Goal: Task Accomplishment & Management: Complete application form

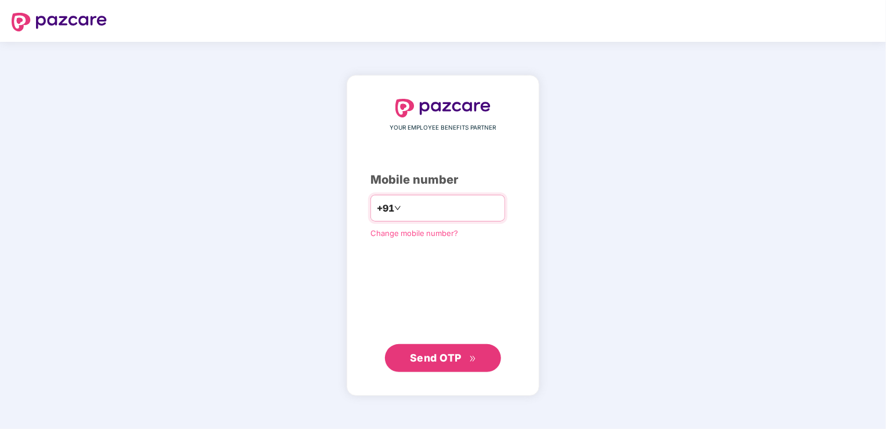
click at [430, 218] on div "+91" at bounding box center [438, 208] width 135 height 27
click at [443, 201] on input "number" at bounding box center [451, 208] width 95 height 19
type input "**********"
click at [462, 356] on span "Send OTP" at bounding box center [443, 357] width 67 height 16
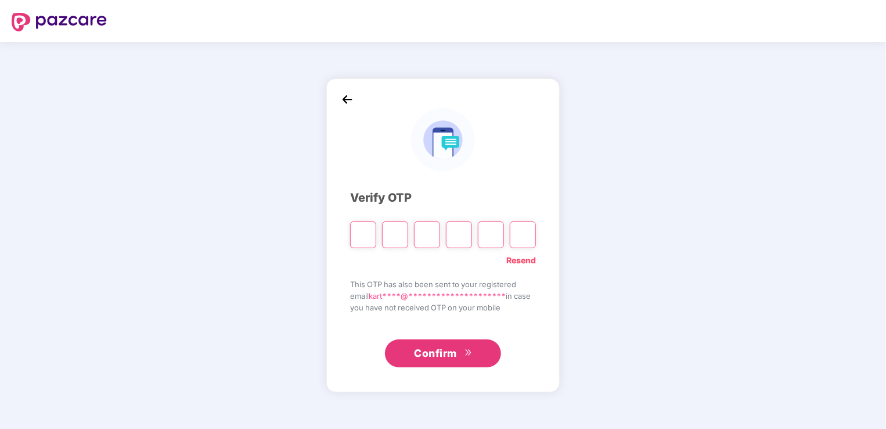
type input "*"
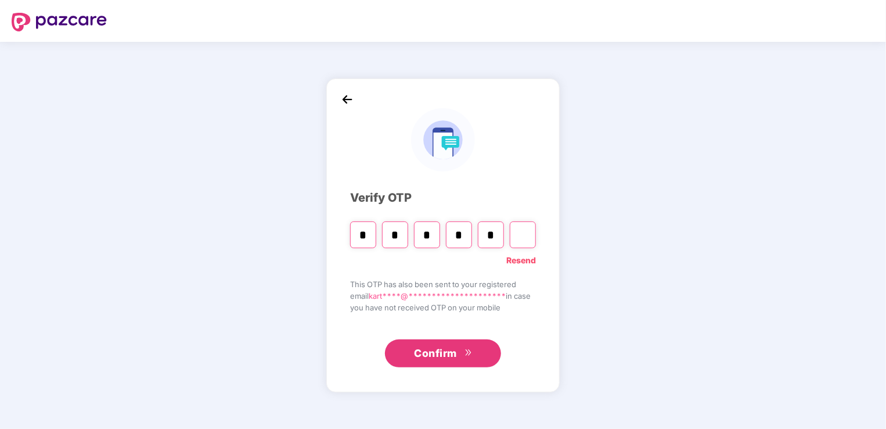
type input "*"
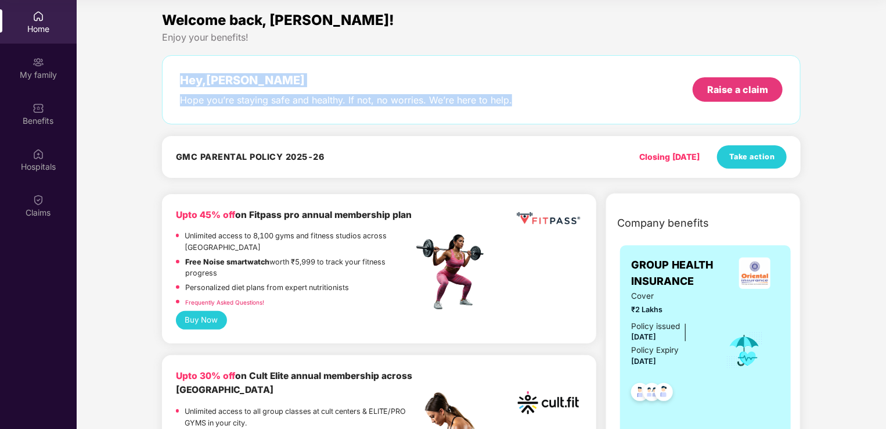
drag, startPoint x: 253, startPoint y: 101, endPoint x: 580, endPoint y: 120, distance: 328.2
click at [580, 120] on div "Hey, Karthikeyan Hope you’re staying safe and healthy. If not, no worries. We’r…" at bounding box center [481, 89] width 639 height 69
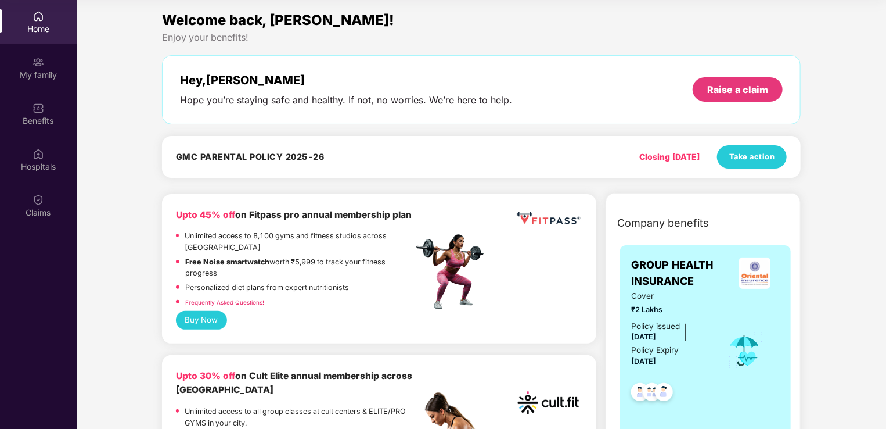
click at [293, 143] on div "GMC PARENTAL POLICY 2025-26 Closing in 1 days Take action" at bounding box center [481, 157] width 639 height 42
click at [759, 155] on span "Take action" at bounding box center [753, 157] width 46 height 12
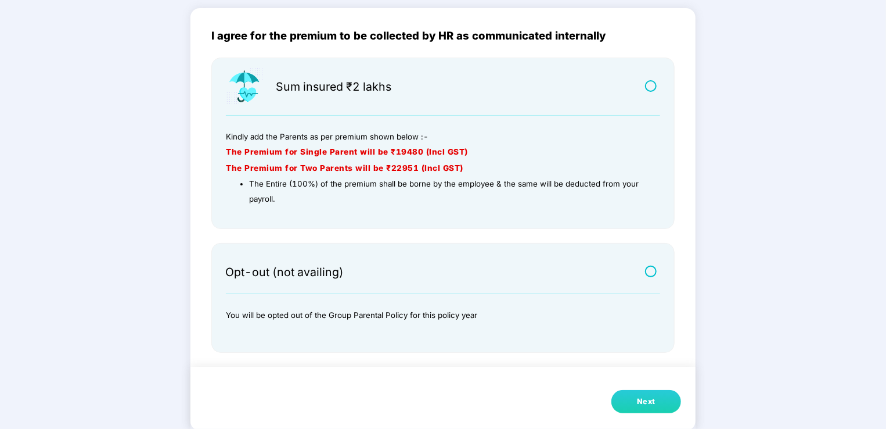
scroll to position [88, 0]
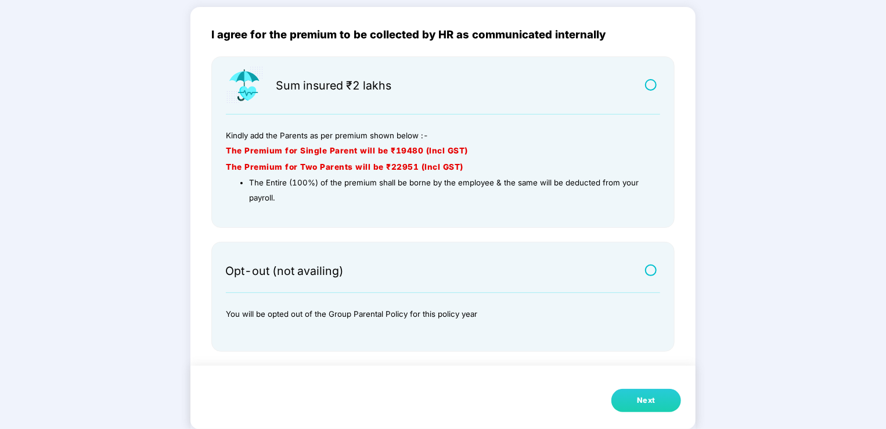
click at [646, 405] on div "Next" at bounding box center [646, 400] width 19 height 12
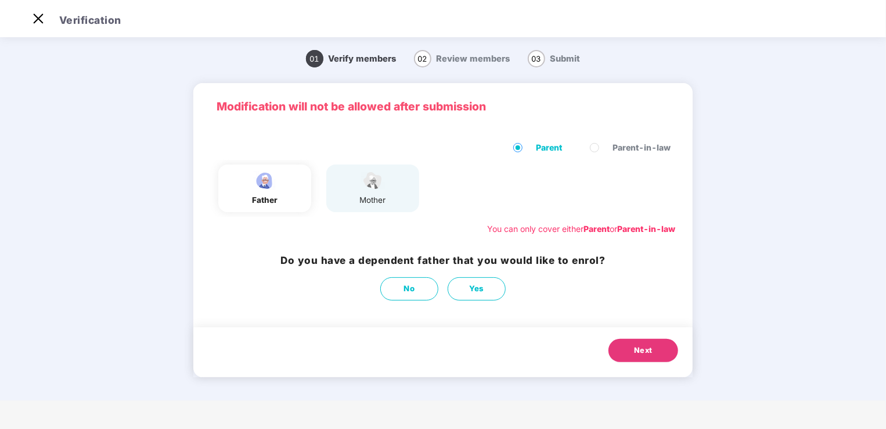
click at [292, 199] on div "father" at bounding box center [264, 188] width 93 height 48
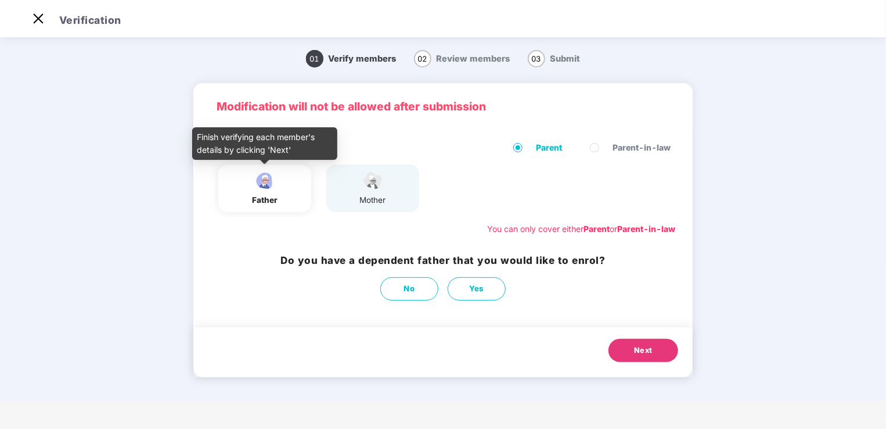
click at [267, 189] on img at bounding box center [264, 180] width 29 height 20
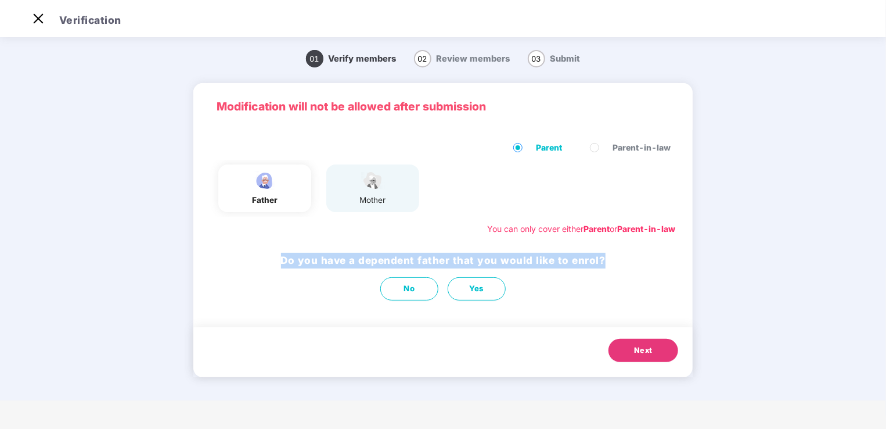
drag, startPoint x: 282, startPoint y: 258, endPoint x: 612, endPoint y: 262, distance: 329.4
click at [612, 262] on div "Do you have a dependent father that you would like to enrol? No Yes" at bounding box center [443, 276] width 500 height 59
click at [383, 257] on h3 "Do you have a dependent father that you would like to enrol?" at bounding box center [443, 261] width 325 height 16
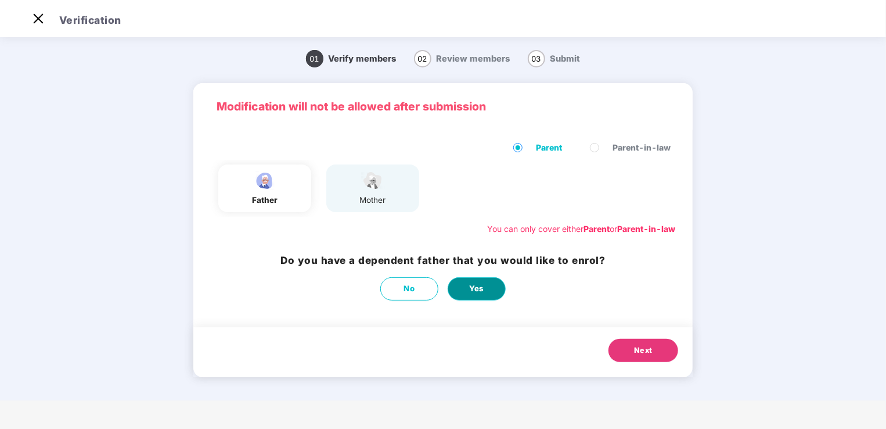
click at [486, 284] on button "Yes" at bounding box center [477, 288] width 58 height 23
select select "****"
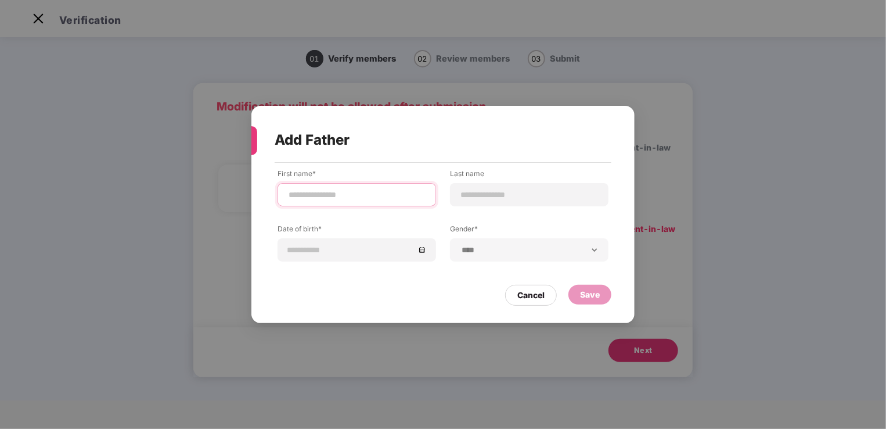
click at [356, 199] on input at bounding box center [357, 195] width 139 height 12
type input "********"
type input "*"
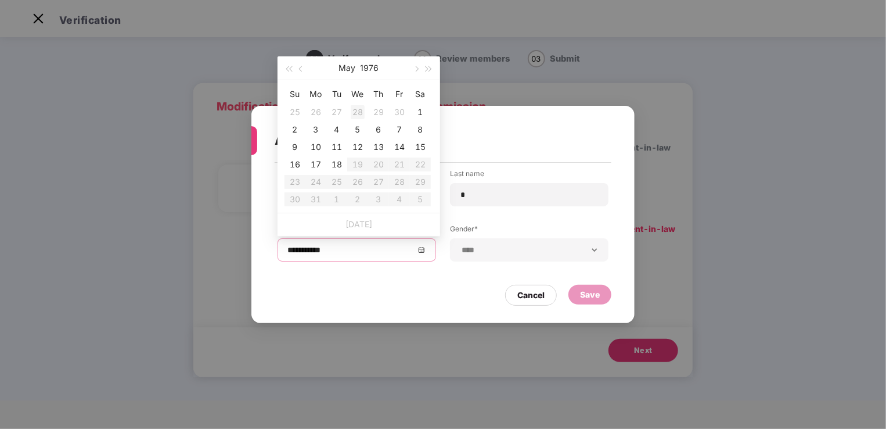
type input "**********"
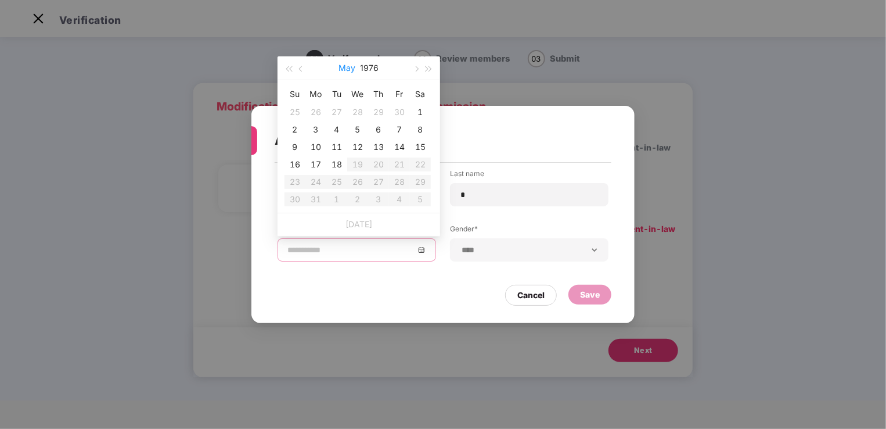
click at [341, 71] on button "May" at bounding box center [347, 67] width 17 height 23
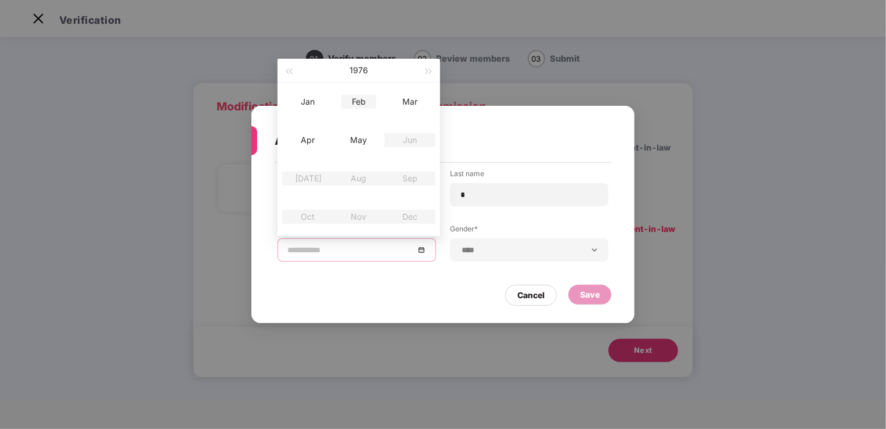
type input "**********"
click at [356, 71] on button "1976" at bounding box center [359, 70] width 19 height 23
type input "**********"
click at [295, 72] on div "1970 - 1979" at bounding box center [359, 71] width 163 height 24
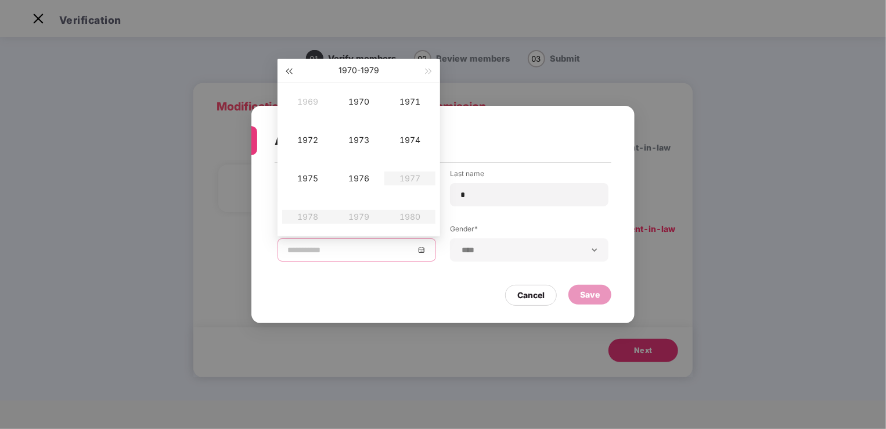
click at [292, 71] on span "button" at bounding box center [289, 72] width 6 height 6
type input "**********"
click at [315, 180] on div "1965" at bounding box center [307, 178] width 35 height 14
type input "**********"
click at [403, 105] on div "Mar" at bounding box center [410, 102] width 35 height 14
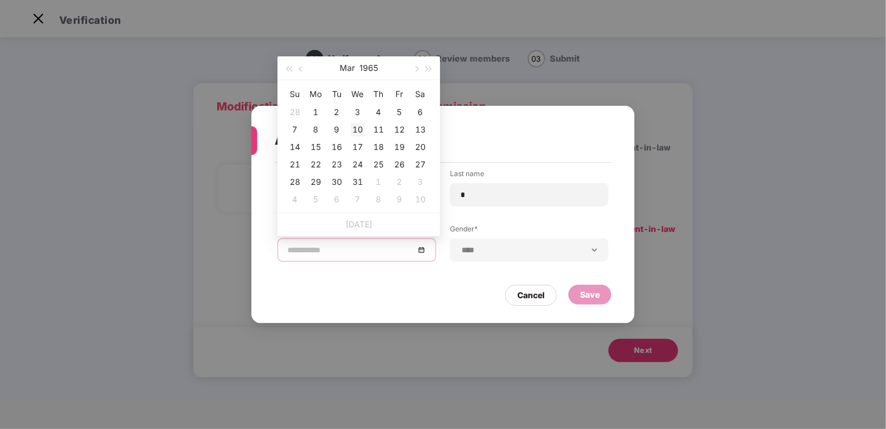
type input "**********"
click at [358, 128] on div "10" at bounding box center [358, 130] width 14 height 14
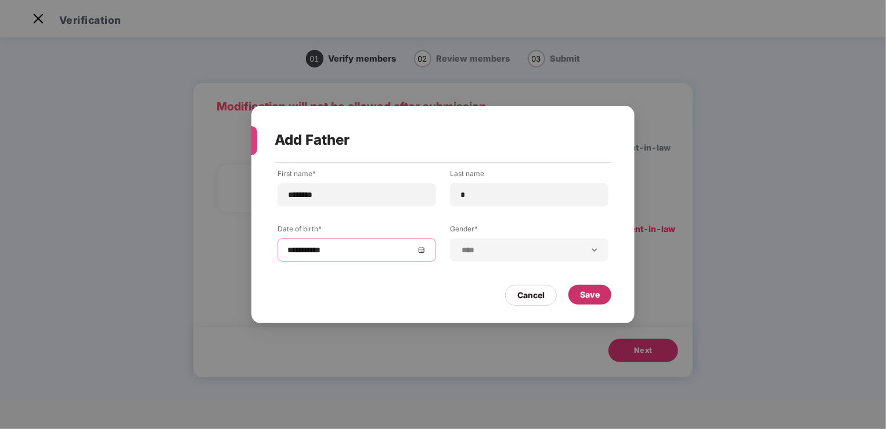
click at [594, 295] on div "Save" at bounding box center [590, 294] width 20 height 13
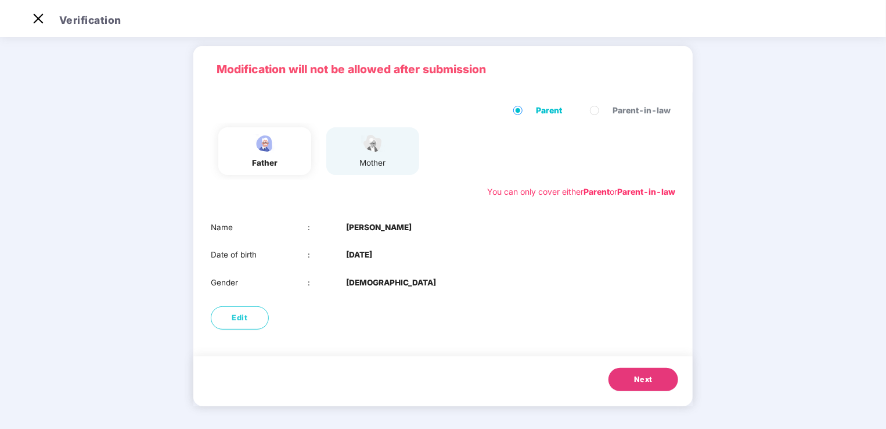
scroll to position [35, 0]
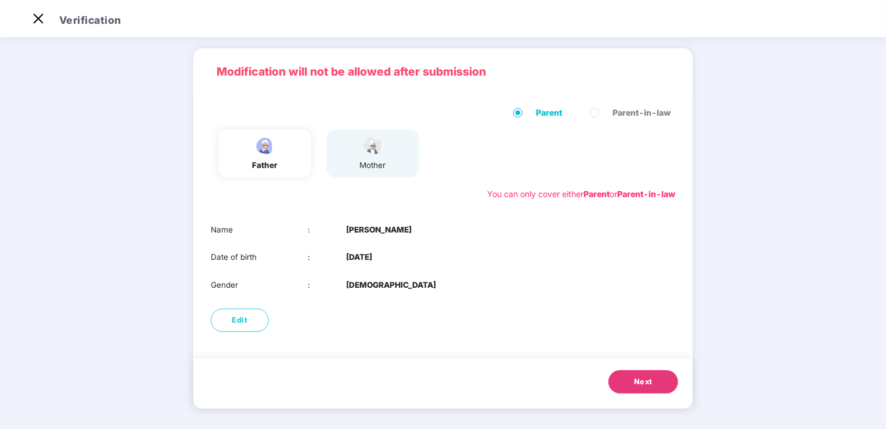
click at [649, 378] on span "Next" at bounding box center [643, 382] width 19 height 12
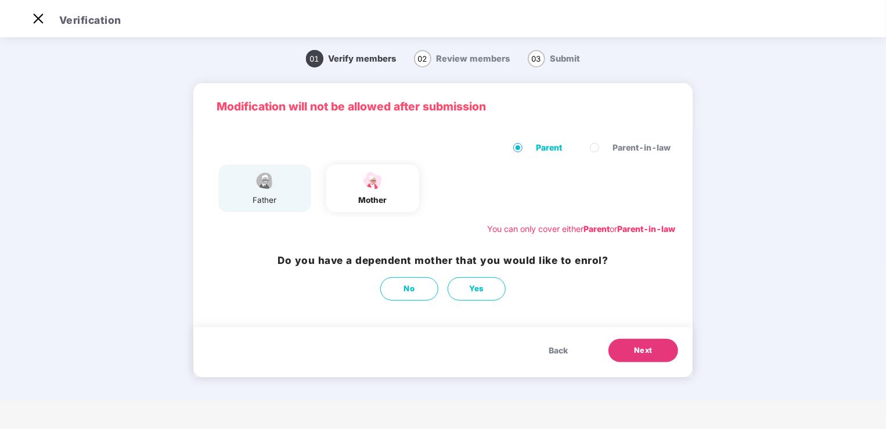
scroll to position [0, 0]
click at [403, 287] on button "No" at bounding box center [409, 288] width 58 height 23
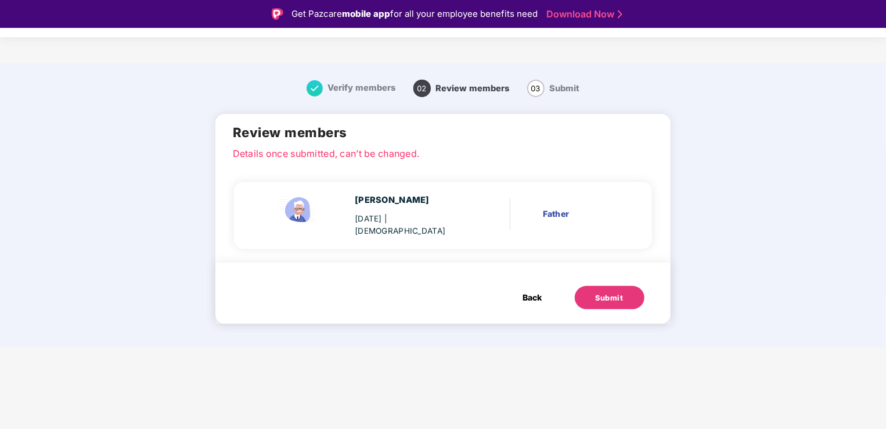
click at [611, 301] on button "Submit" at bounding box center [610, 297] width 70 height 23
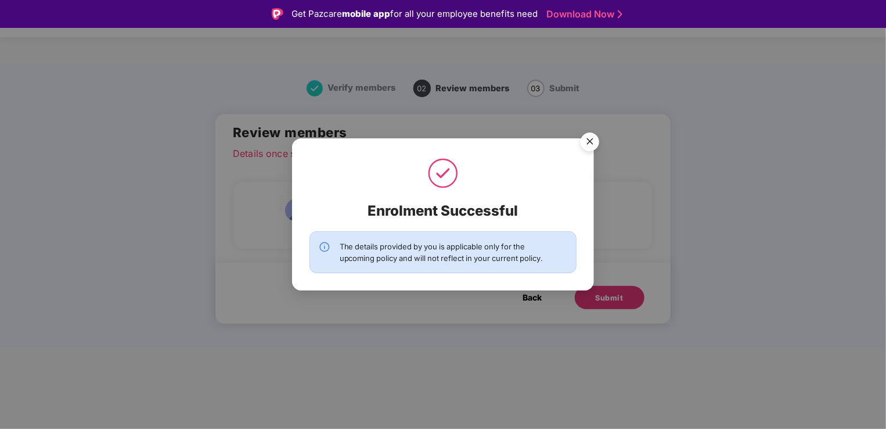
click at [590, 139] on img "Close" at bounding box center [590, 143] width 33 height 33
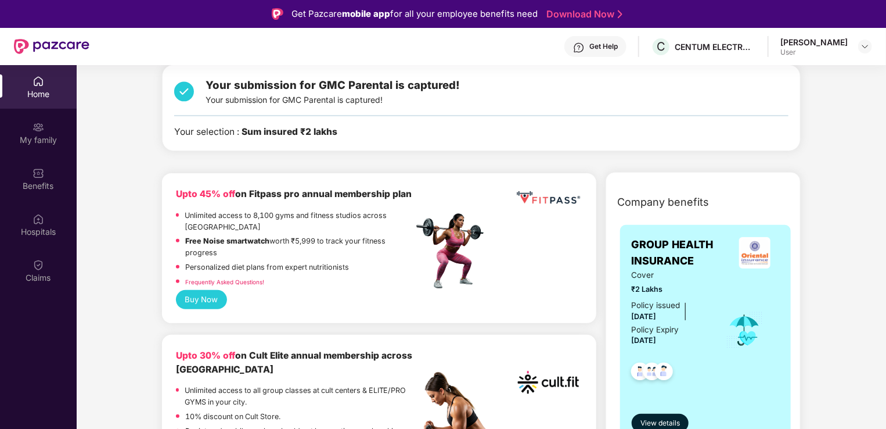
scroll to position [139, 0]
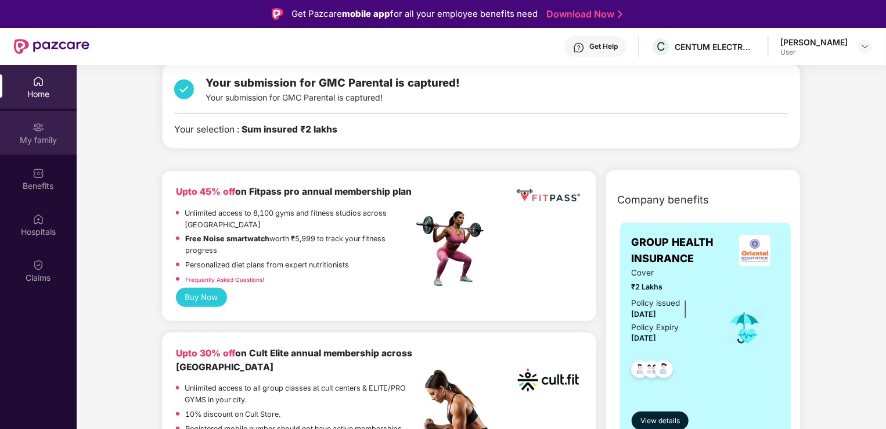
click at [40, 129] on img at bounding box center [39, 127] width 12 height 12
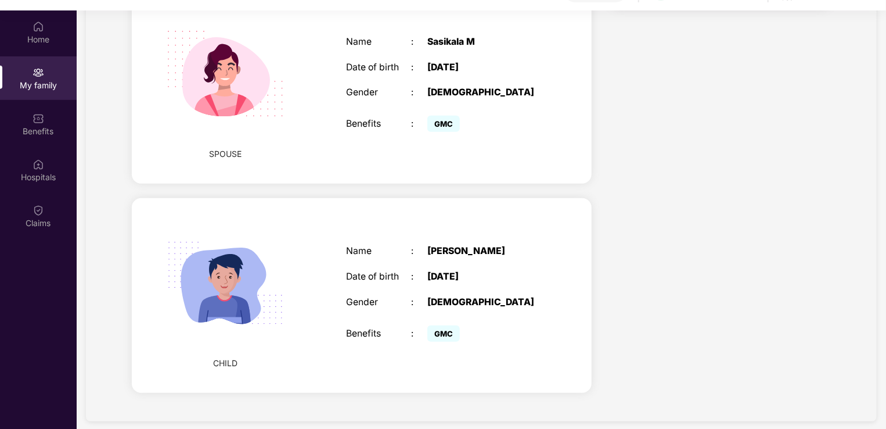
scroll to position [65, 0]
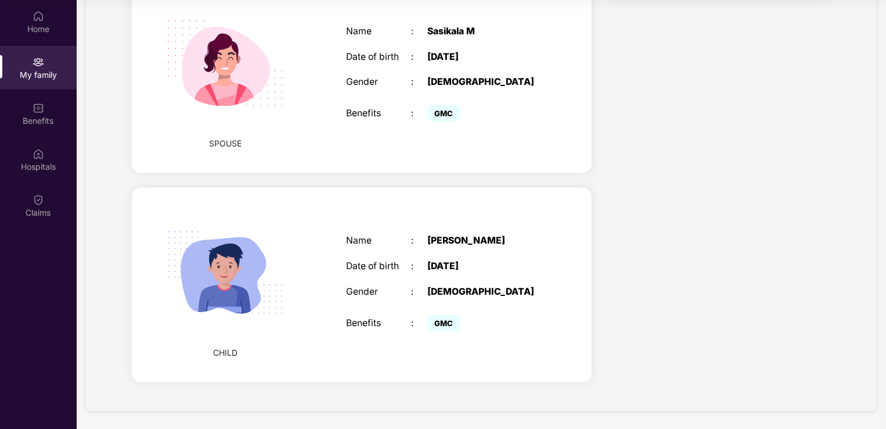
click at [444, 318] on span "GMC" at bounding box center [444, 323] width 33 height 16
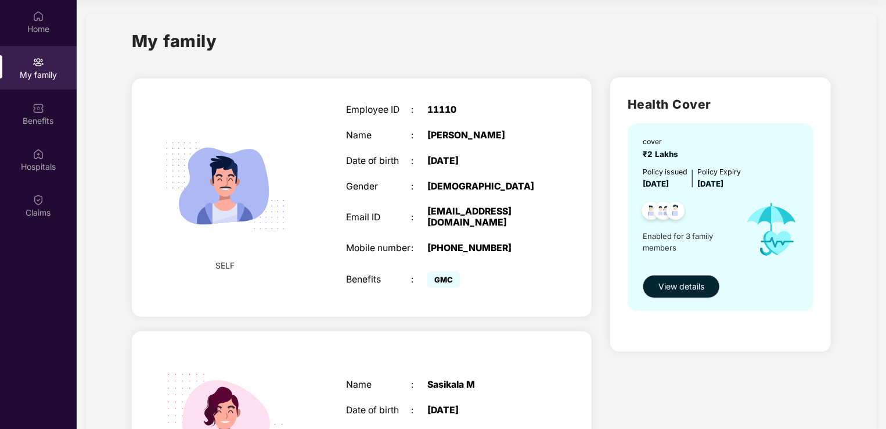
scroll to position [0, 0]
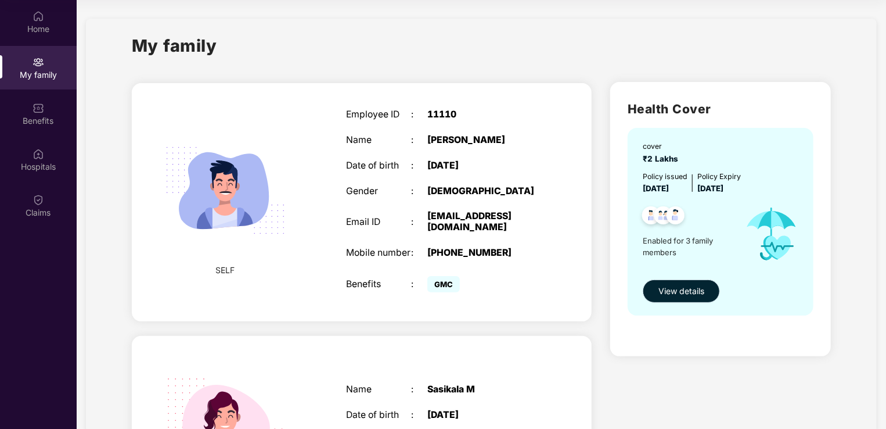
click at [676, 290] on span "View details" at bounding box center [682, 291] width 46 height 13
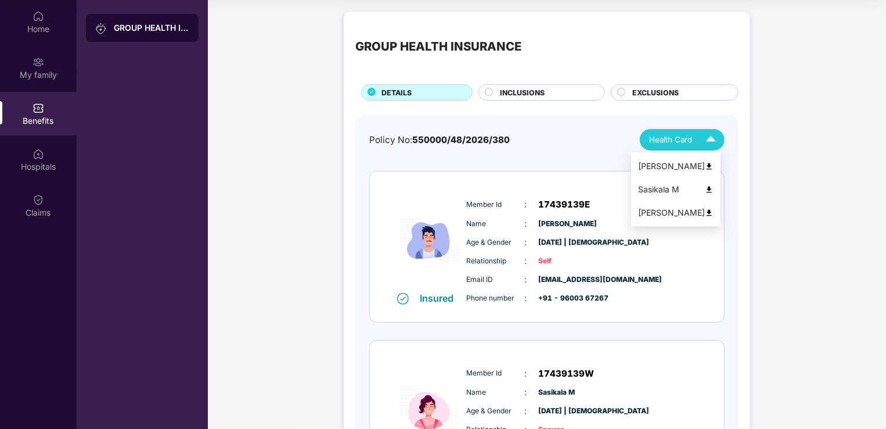
click at [684, 140] on span "Health Card" at bounding box center [670, 140] width 43 height 12
click at [714, 167] on img at bounding box center [709, 166] width 9 height 9
click at [714, 188] on img at bounding box center [709, 189] width 9 height 9
click at [713, 143] on img at bounding box center [711, 140] width 20 height 20
click at [714, 215] on img at bounding box center [709, 213] width 9 height 9
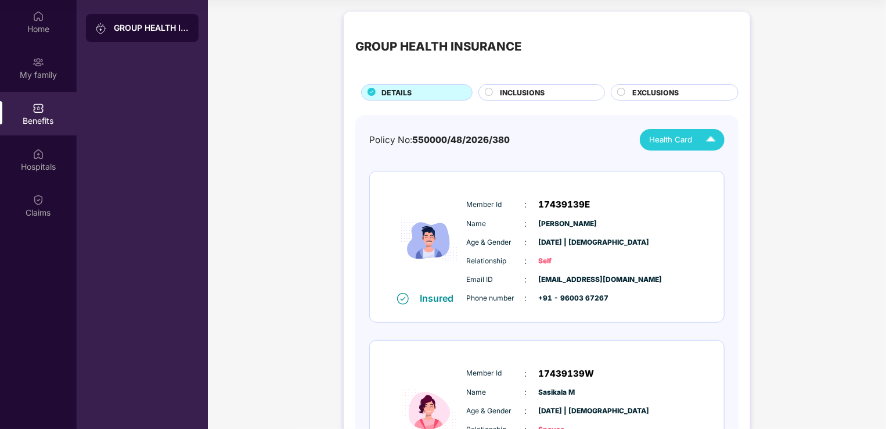
click at [563, 94] on div "INCLUSIONS" at bounding box center [547, 93] width 104 height 13
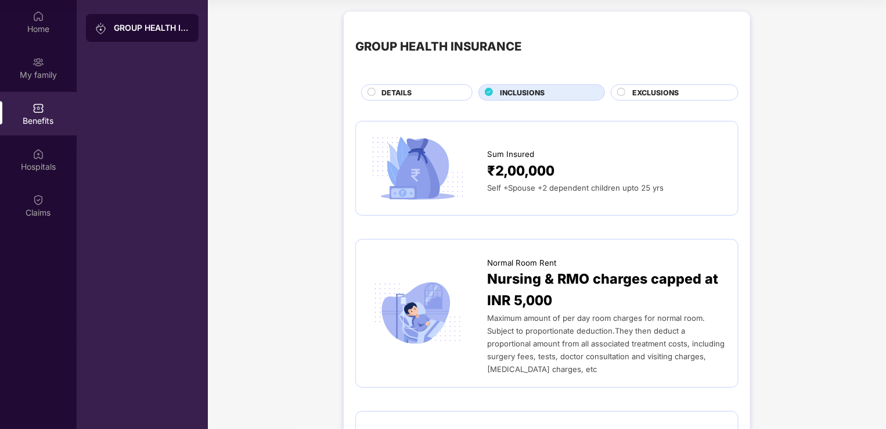
click at [423, 89] on div "DETAILS" at bounding box center [421, 93] width 91 height 13
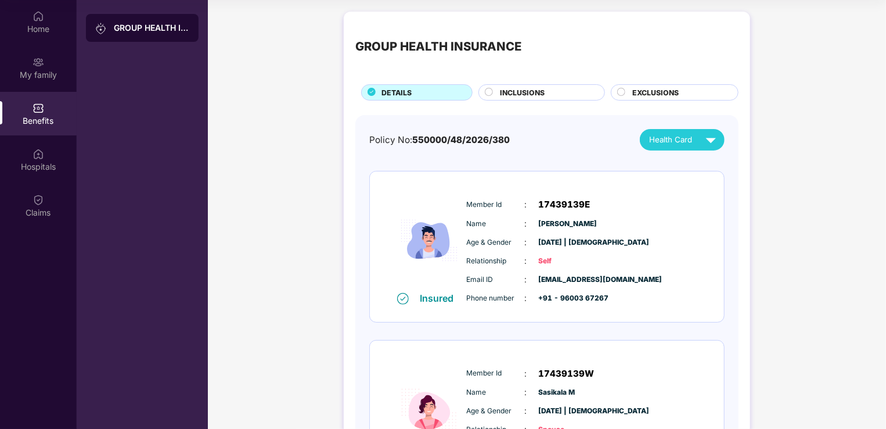
click at [525, 93] on span "INCLUSIONS" at bounding box center [523, 92] width 45 height 11
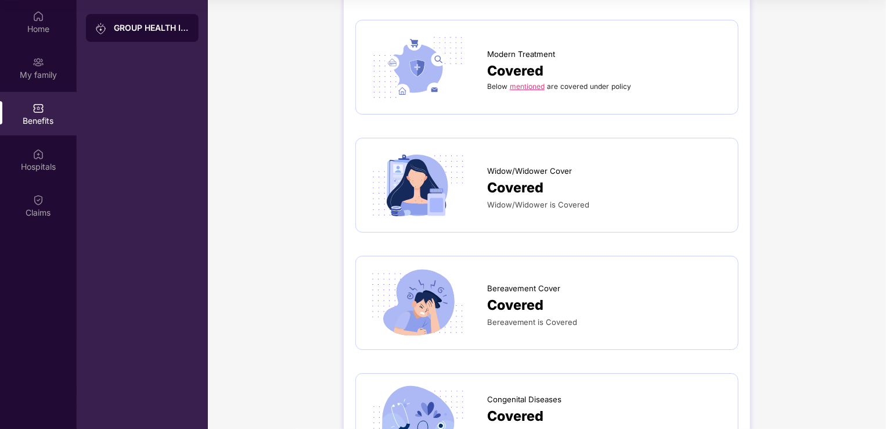
scroll to position [1975, 0]
click at [537, 81] on link "mentioned" at bounding box center [527, 85] width 35 height 9
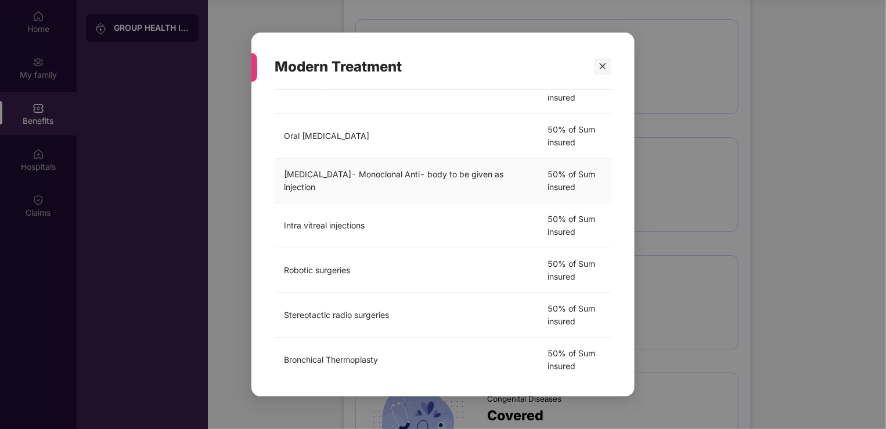
scroll to position [232, 0]
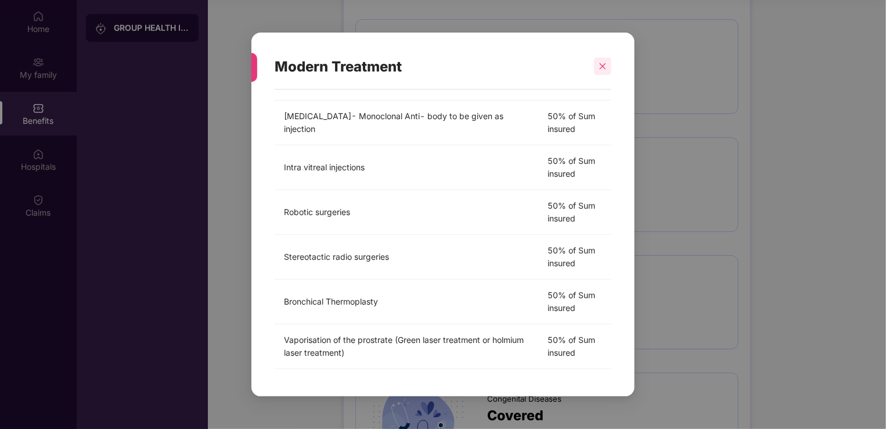
click at [595, 66] on div at bounding box center [602, 66] width 17 height 17
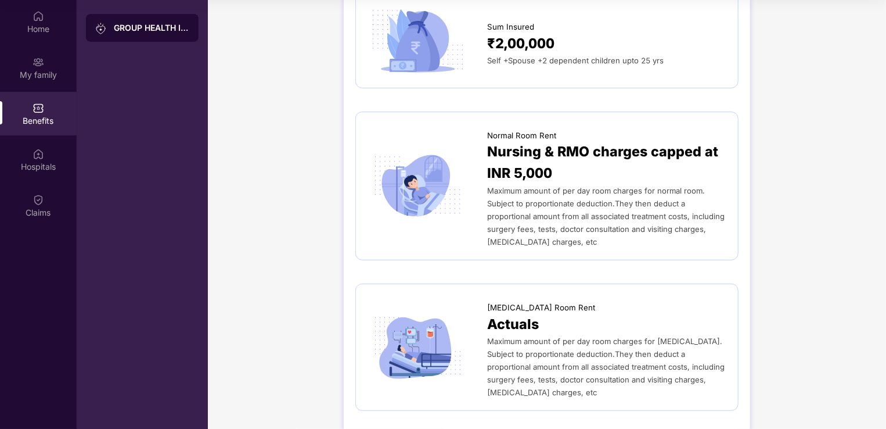
scroll to position [0, 0]
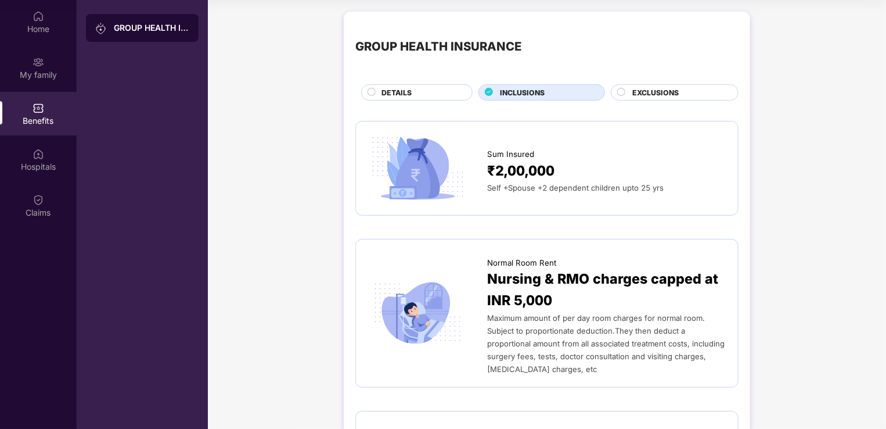
click at [681, 84] on div "EXCLUSIONS" at bounding box center [675, 92] width 128 height 16
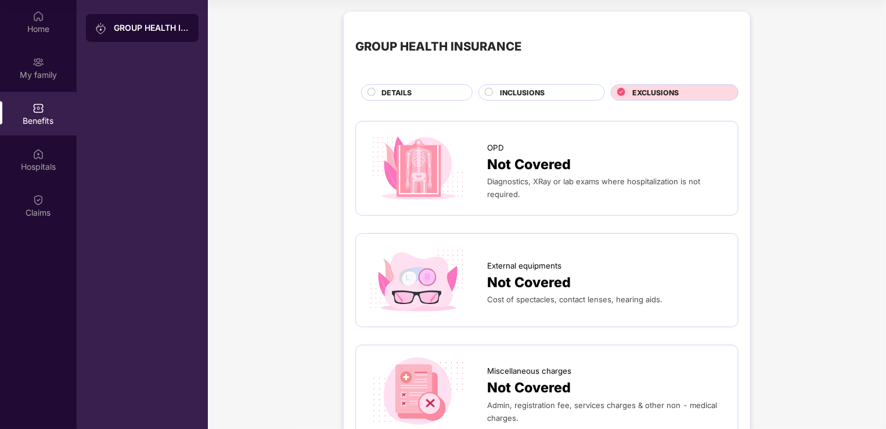
click at [676, 92] on span "EXCLUSIONS" at bounding box center [656, 92] width 46 height 11
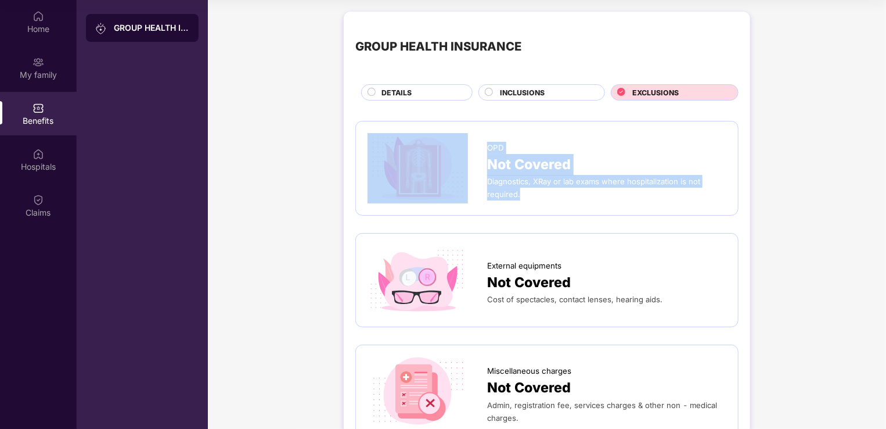
drag, startPoint x: 485, startPoint y: 183, endPoint x: 574, endPoint y: 192, distance: 89.4
click at [574, 192] on div "OPD Not Covered Diagnostics, XRay or lab exams where hospitalization is not req…" at bounding box center [547, 168] width 359 height 70
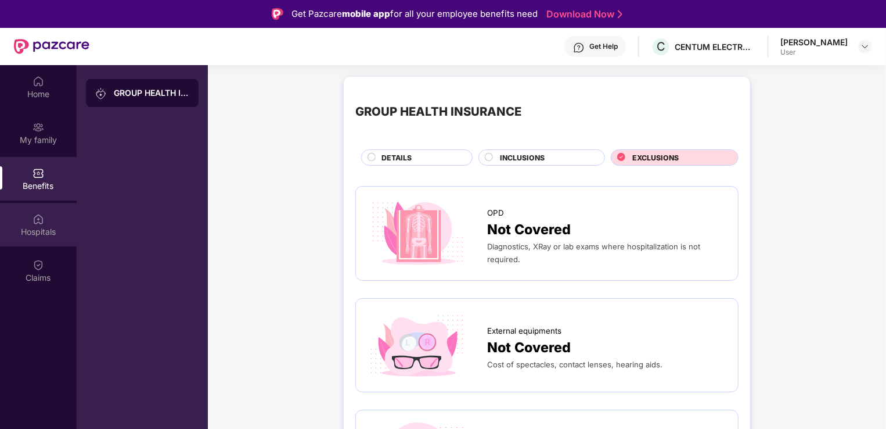
click at [37, 210] on div "Hospitals" at bounding box center [38, 225] width 77 height 44
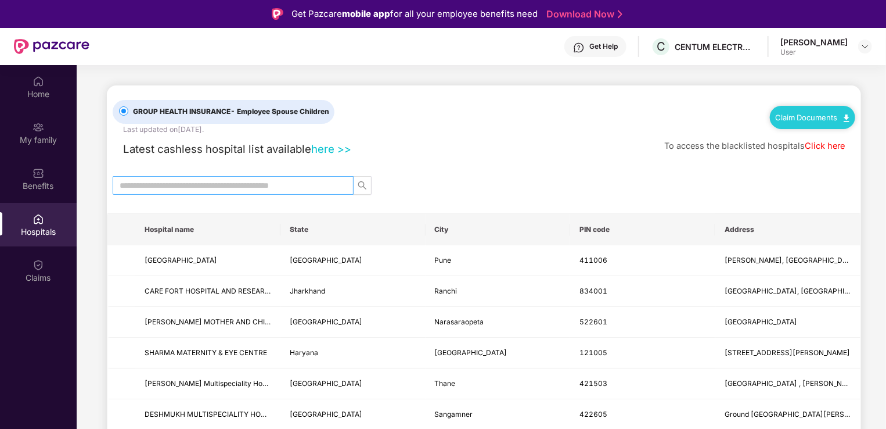
click at [199, 189] on input "text" at bounding box center [229, 185] width 218 height 13
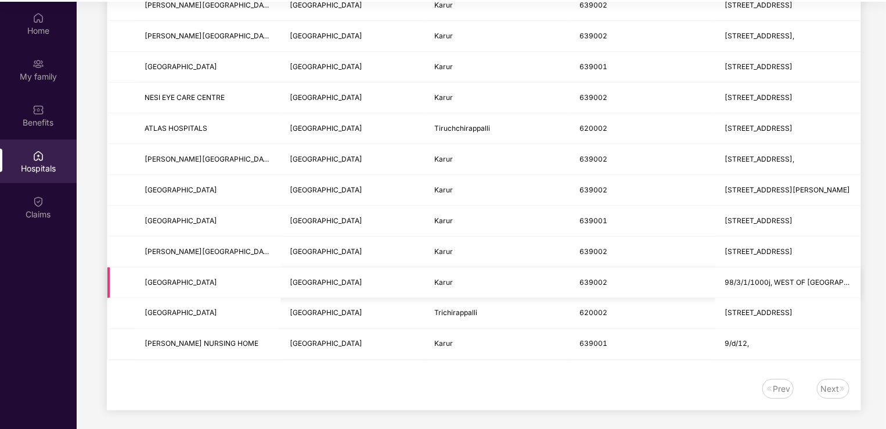
scroll to position [65, 0]
type input "*****"
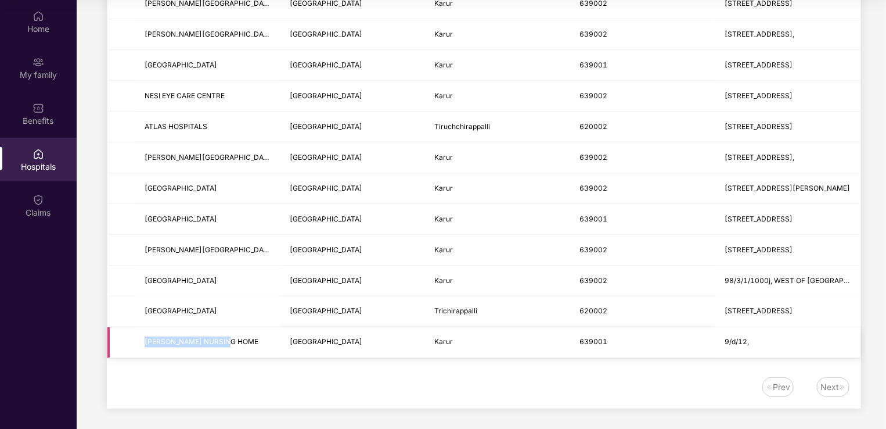
drag, startPoint x: 236, startPoint y: 339, endPoint x: 142, endPoint y: 345, distance: 94.3
click at [142, 345] on td "[PERSON_NAME] NURSING HOME" at bounding box center [207, 342] width 145 height 31
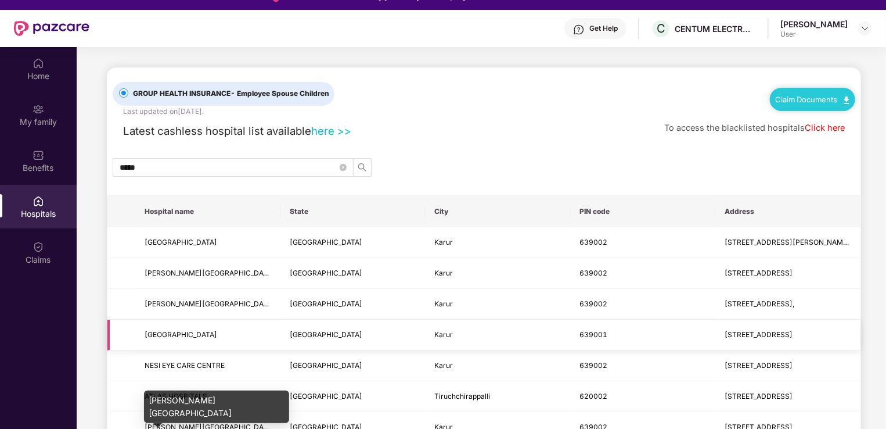
scroll to position [0, 0]
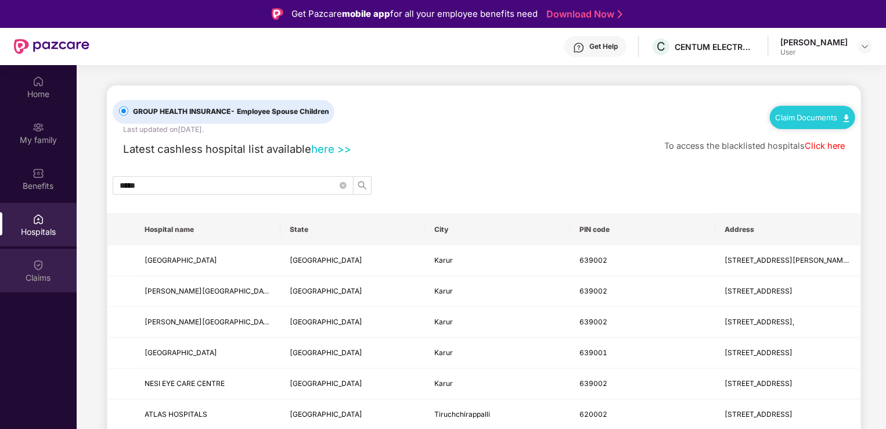
click at [44, 273] on div "Claims" at bounding box center [38, 278] width 77 height 12
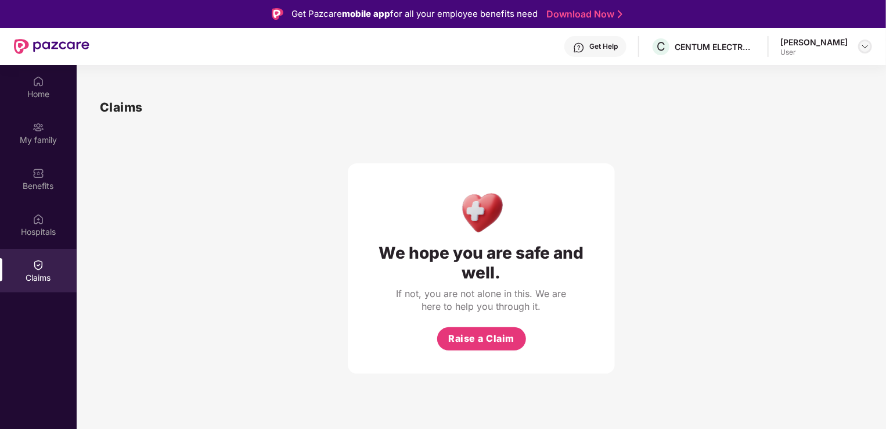
click at [869, 46] on img at bounding box center [865, 46] width 9 height 9
click at [755, 75] on div "Logout" at bounding box center [810, 74] width 151 height 23
